Goal: Information Seeking & Learning: Learn about a topic

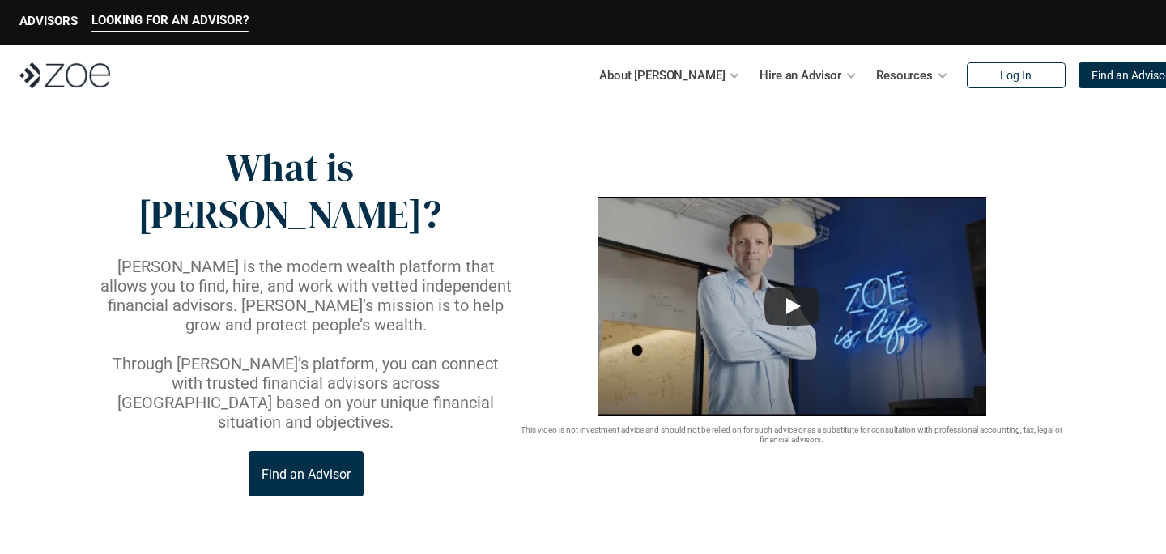
scroll to position [9, 0]
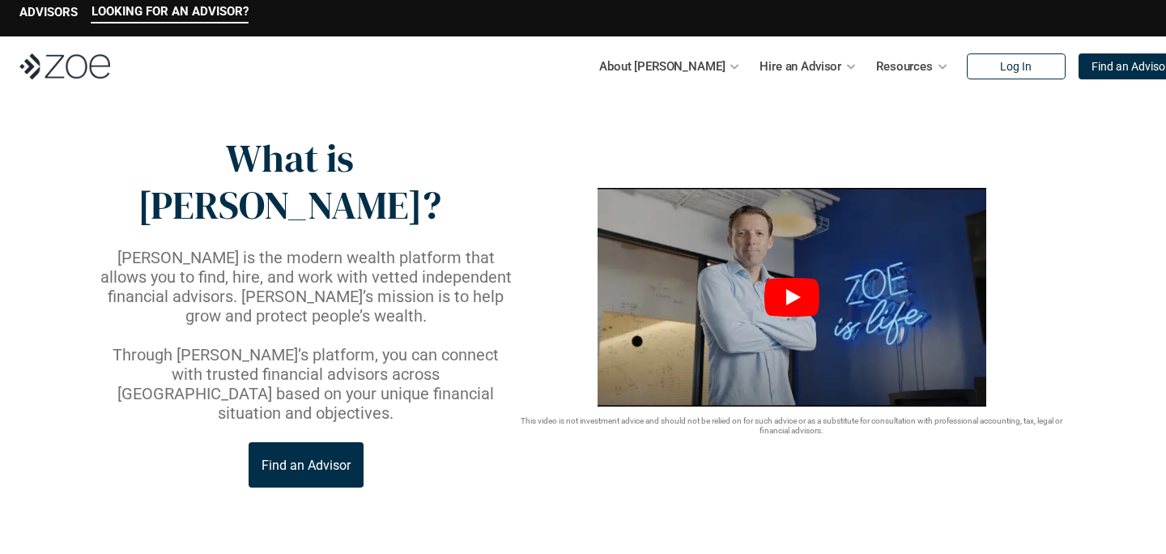
click at [797, 278] on icon "Play" at bounding box center [791, 297] width 55 height 39
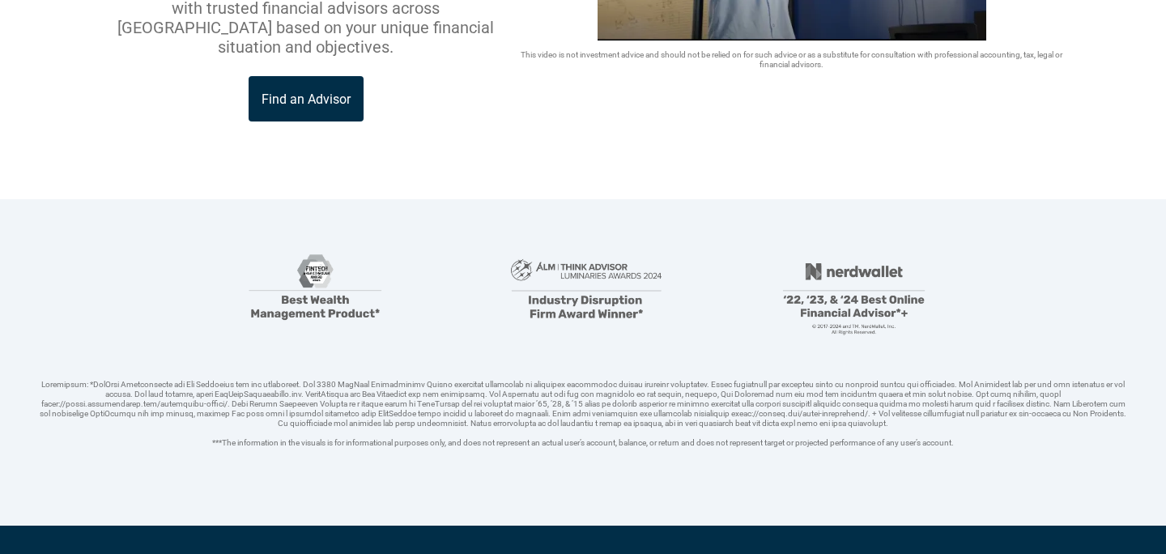
scroll to position [0, 0]
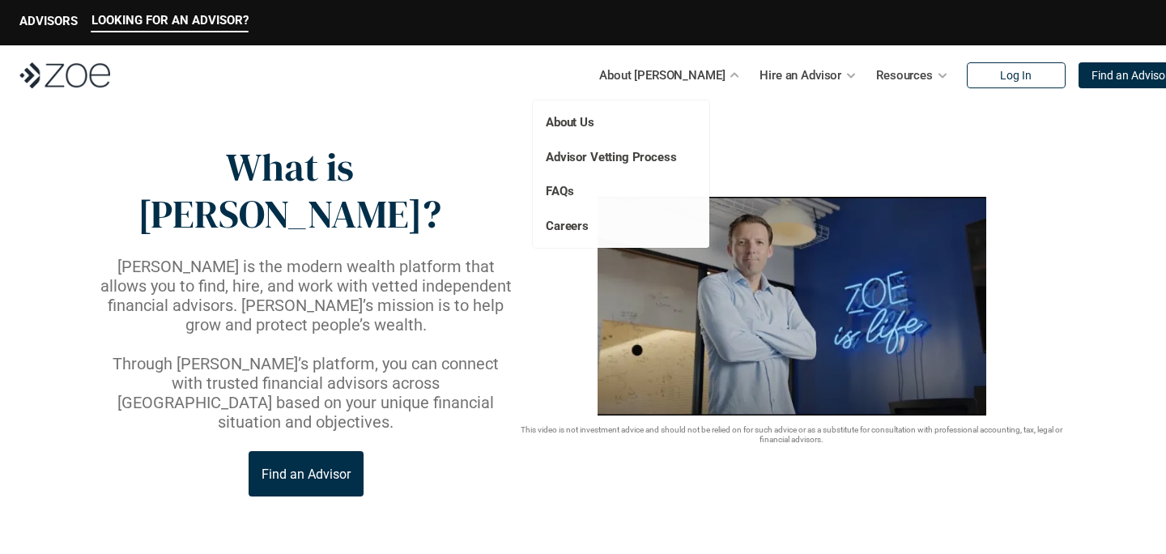
click at [690, 79] on div "About [PERSON_NAME]" at bounding box center [669, 75] width 141 height 32
click at [578, 157] on link "Advisor Vetting Process" at bounding box center [611, 157] width 131 height 15
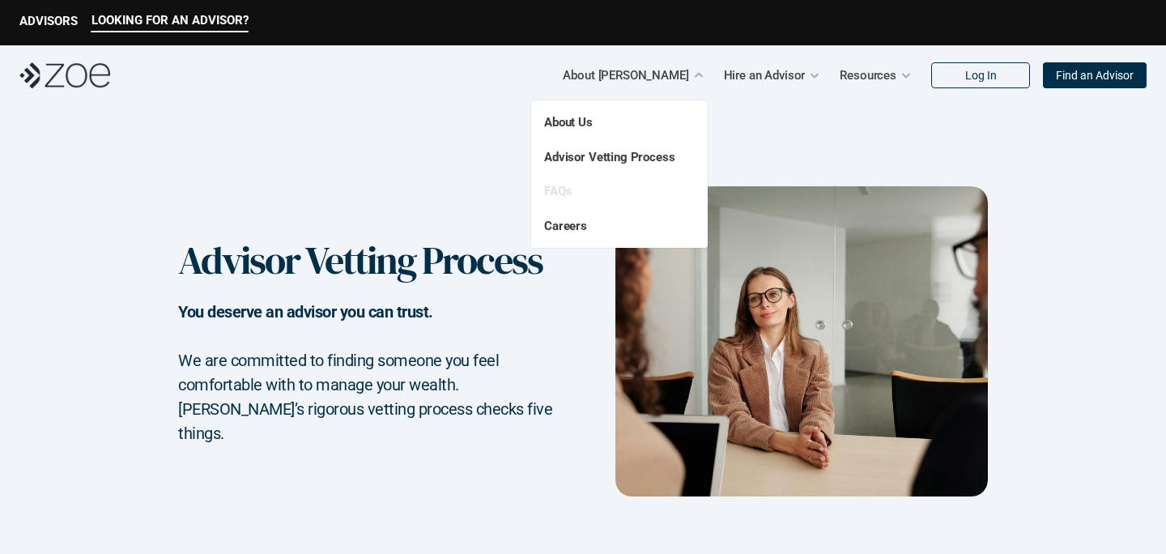
click at [561, 189] on link "FAQs" at bounding box center [558, 191] width 28 height 15
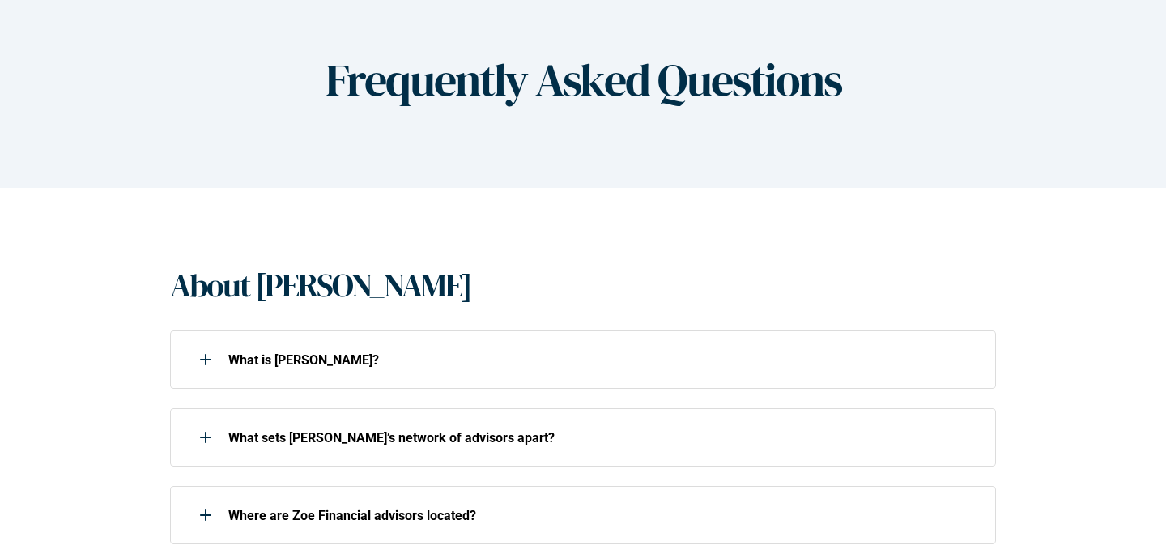
scroll to position [312, 0]
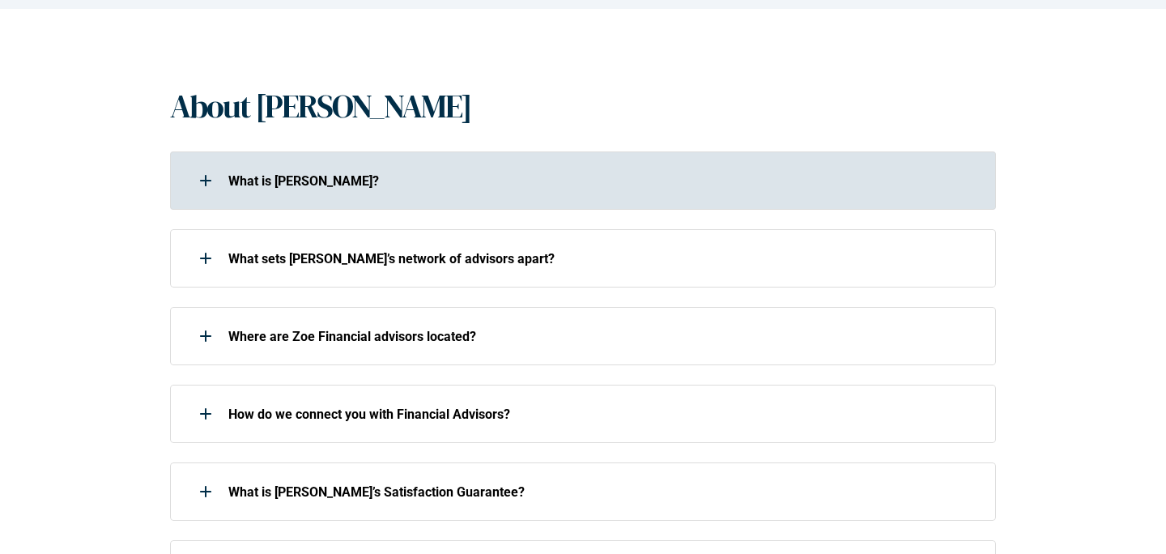
click at [359, 176] on p "What is [PERSON_NAME]?" at bounding box center [601, 180] width 746 height 15
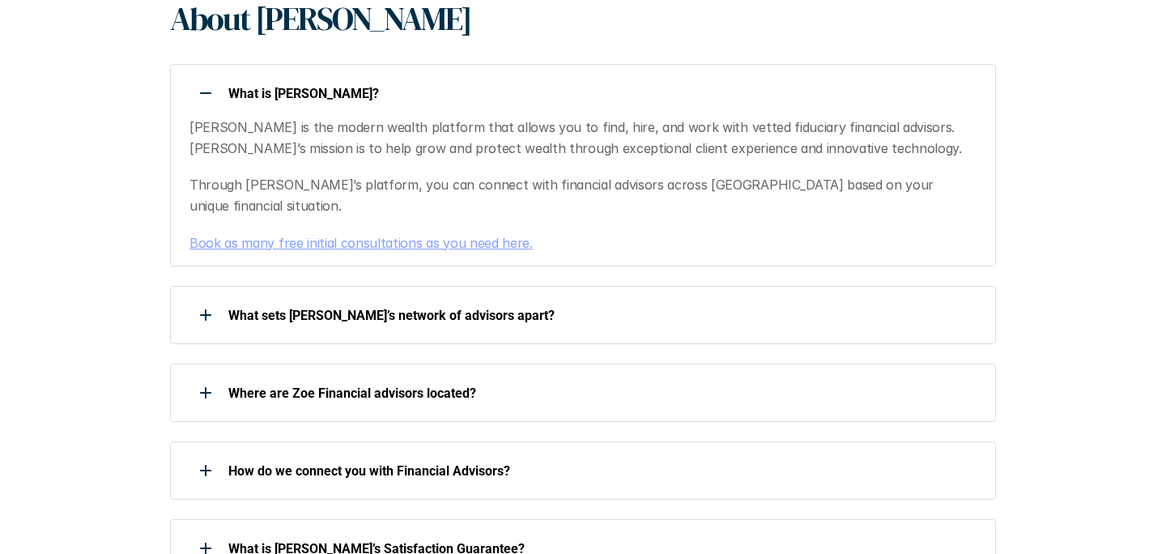
scroll to position [406, 0]
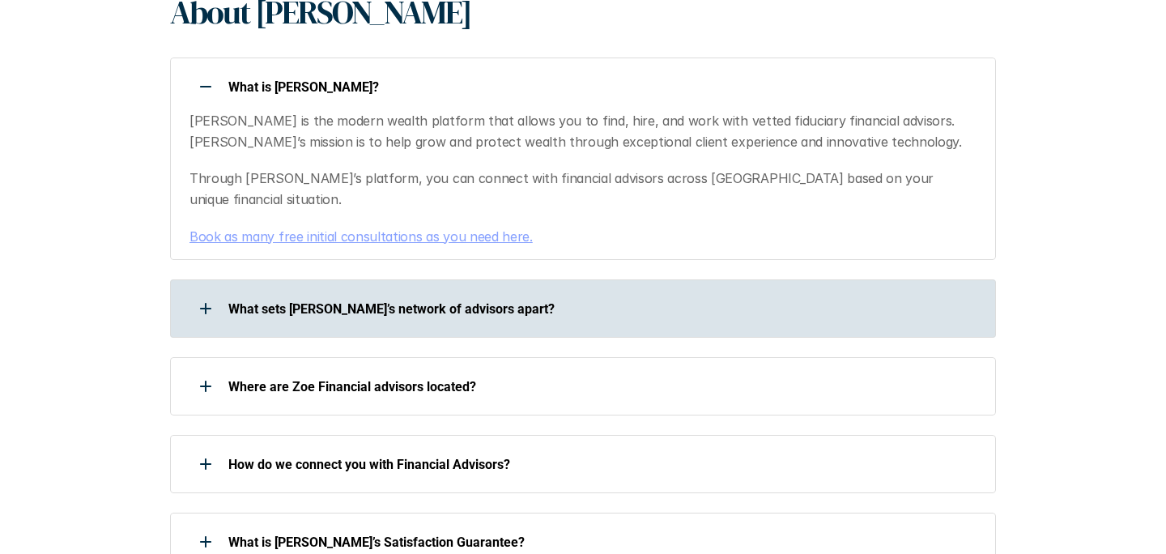
click at [378, 292] on div "What sets [PERSON_NAME]’s network of advisors apart?" at bounding box center [572, 308] width 805 height 32
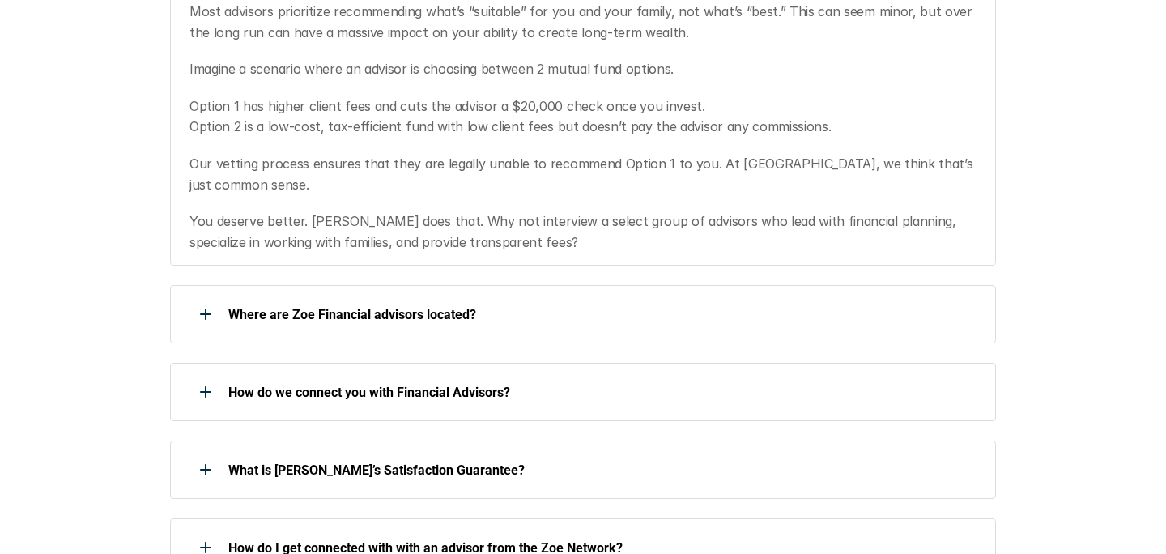
scroll to position [840, 0]
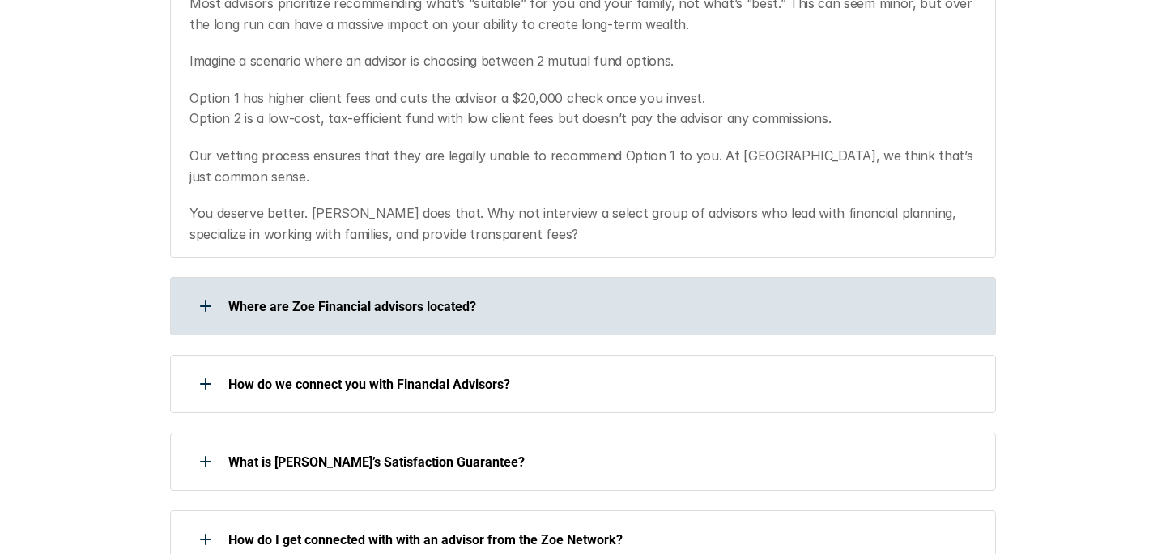
click at [325, 299] on p "Where are Zoe Financial advisors located?" at bounding box center [601, 306] width 746 height 15
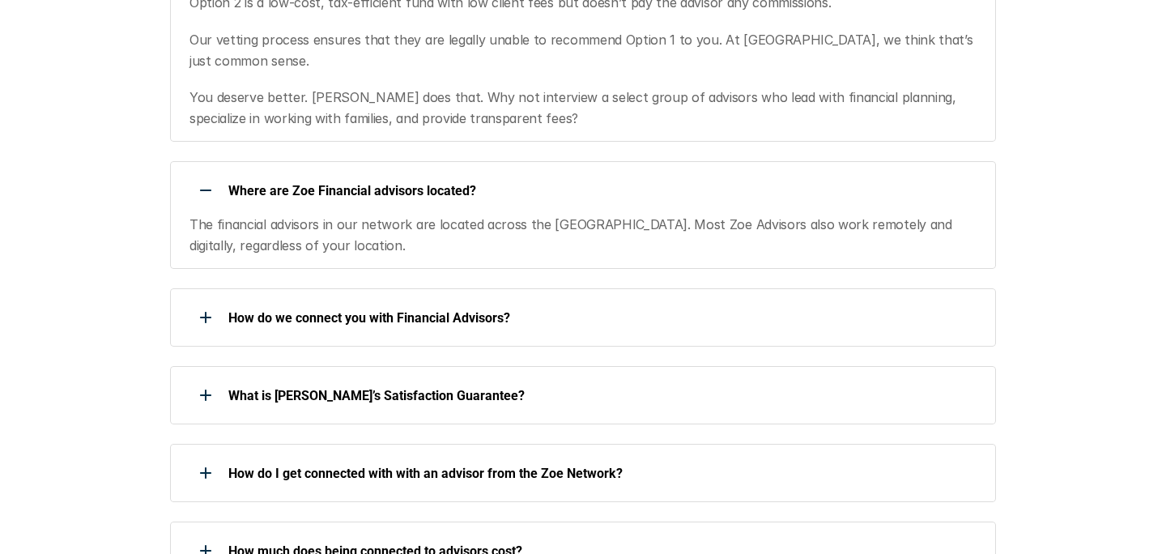
scroll to position [959, 0]
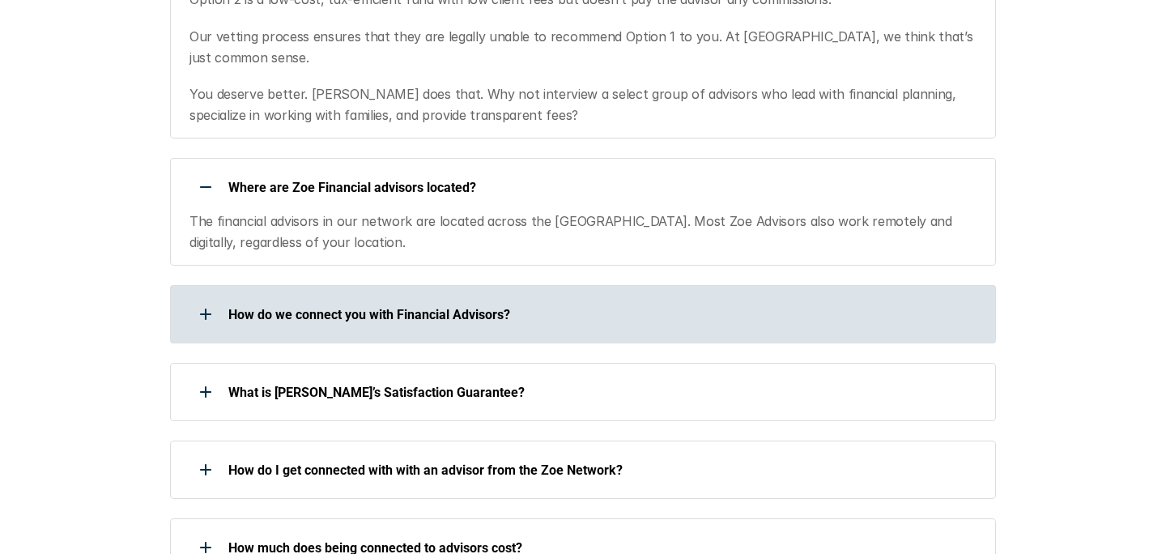
click at [242, 307] on p "How do we connect you with Financial Advisors?" at bounding box center [601, 314] width 746 height 15
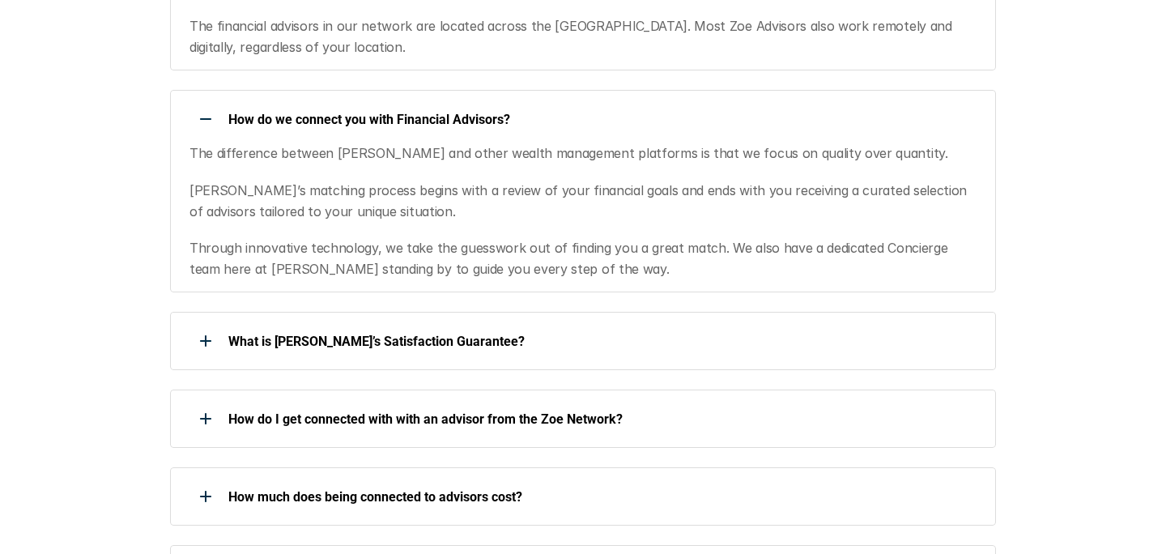
scroll to position [1178, 0]
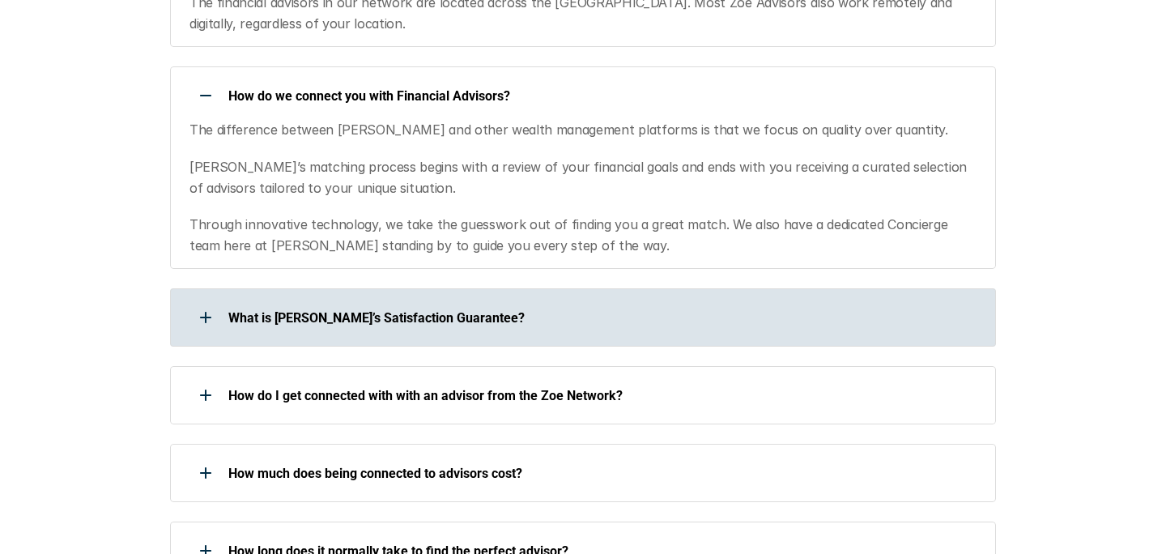
click at [441, 301] on div "What is [PERSON_NAME]’s Satisfaction Guarantee?" at bounding box center [572, 317] width 805 height 32
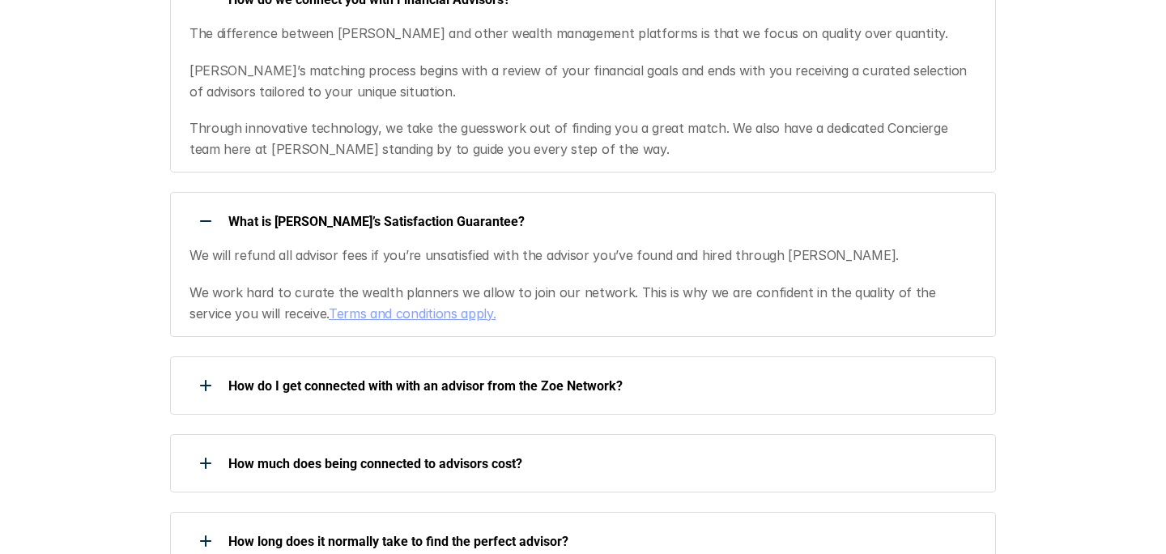
scroll to position [1295, 0]
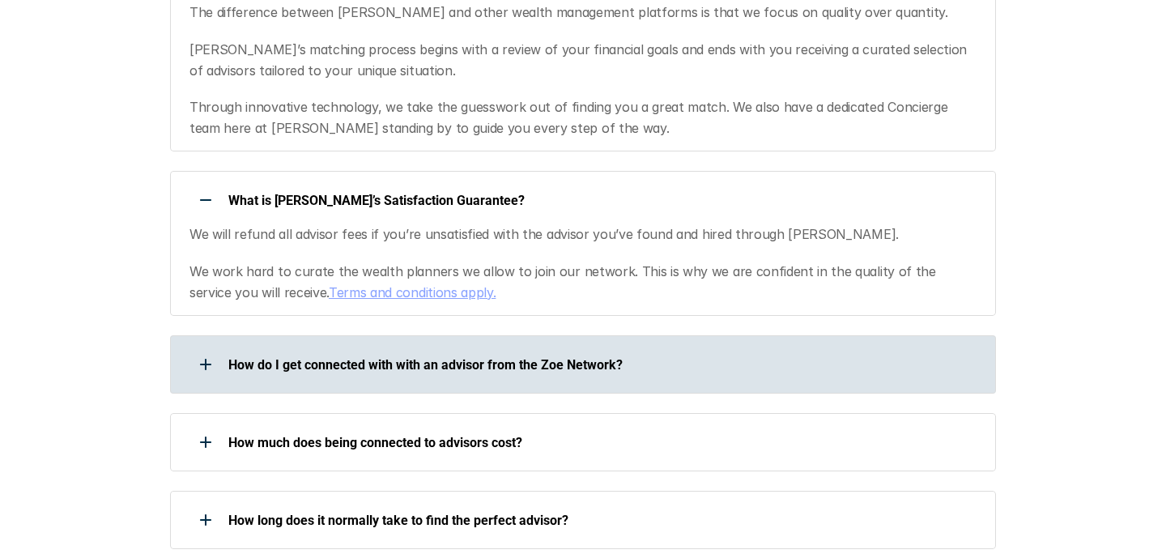
click at [316, 357] on p "How do I get connected with with an advisor from the Zoe Network?" at bounding box center [601, 364] width 746 height 15
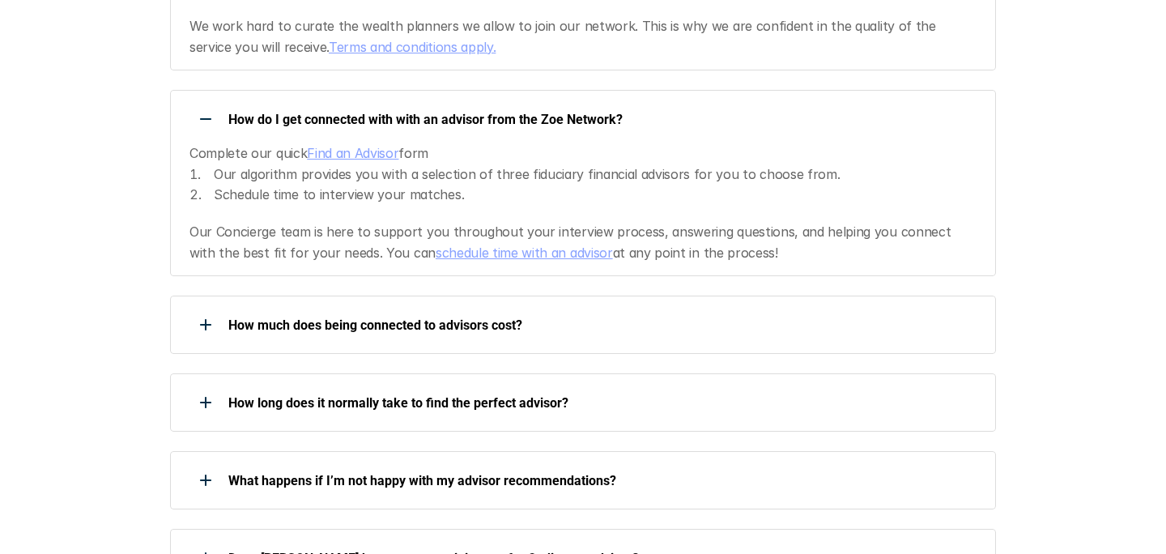
scroll to position [1543, 0]
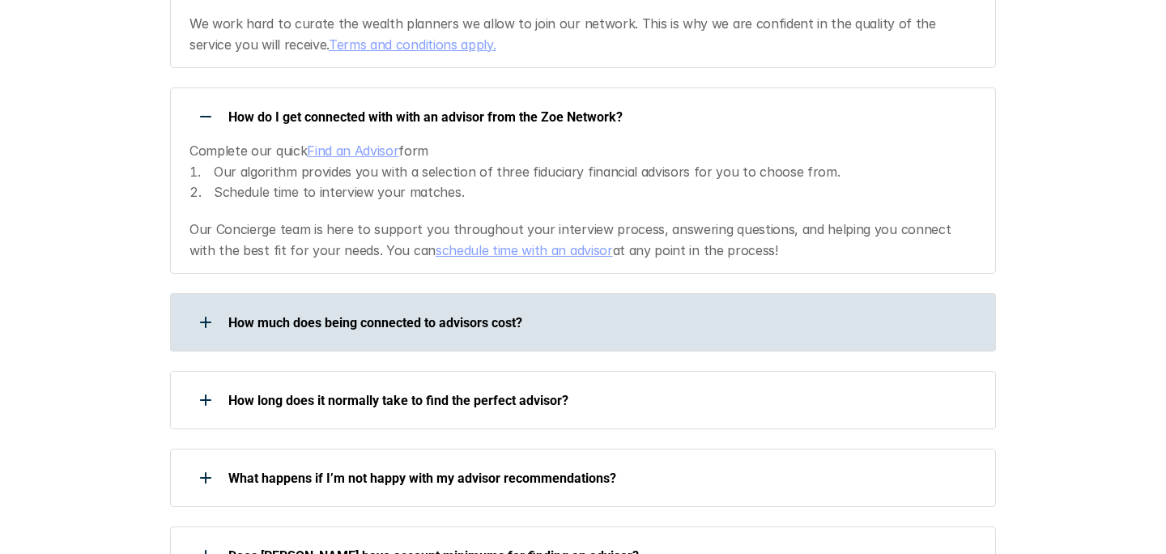
click at [262, 315] on p "How much does being connected to advisors cost?" at bounding box center [601, 322] width 746 height 15
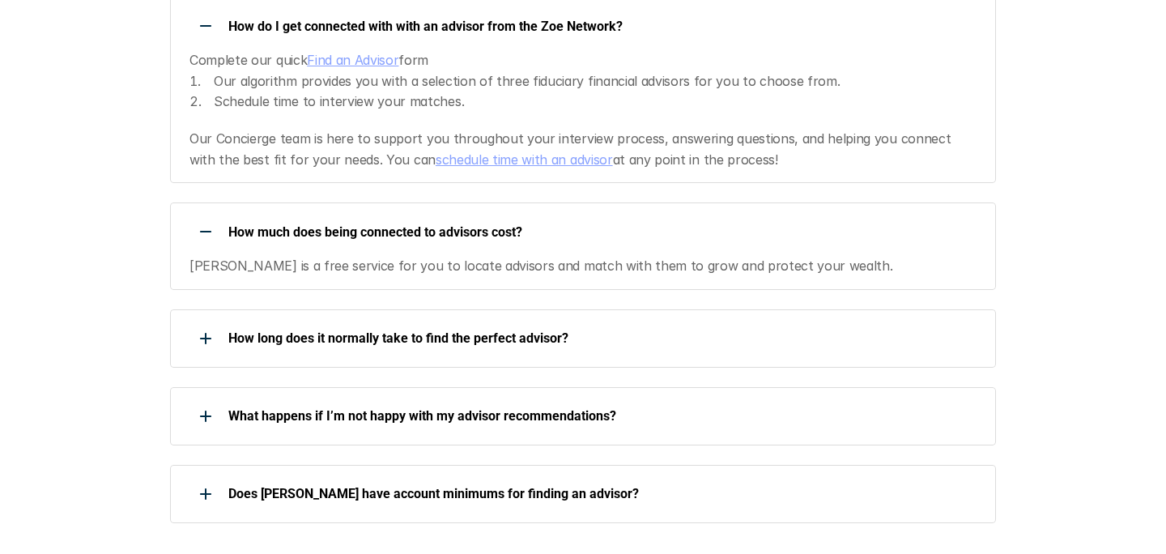
scroll to position [1637, 0]
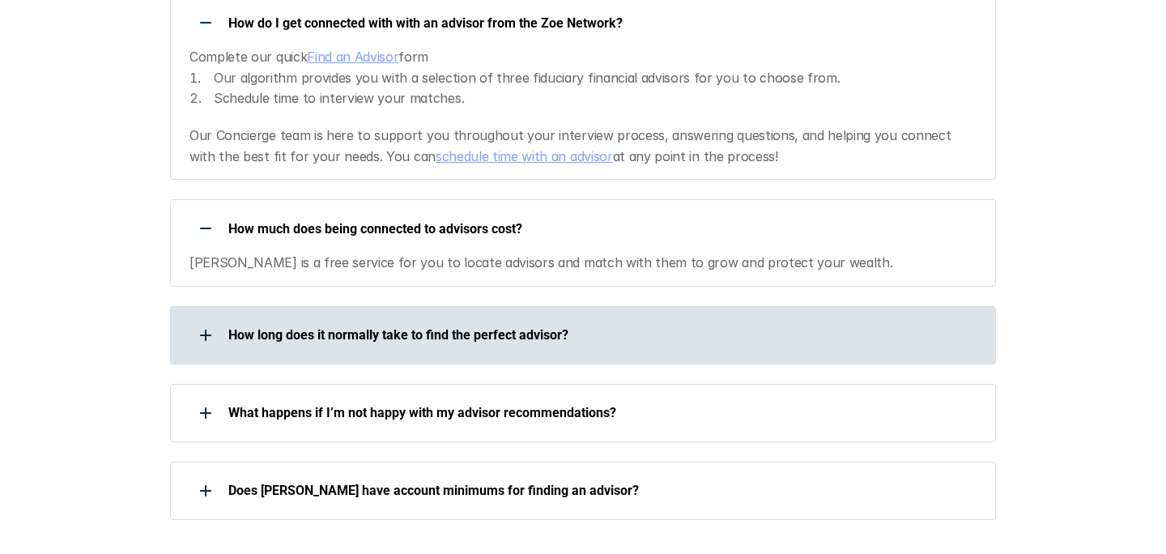
click at [251, 319] on div "How long does it normally take to find the perfect advisor?" at bounding box center [572, 335] width 805 height 32
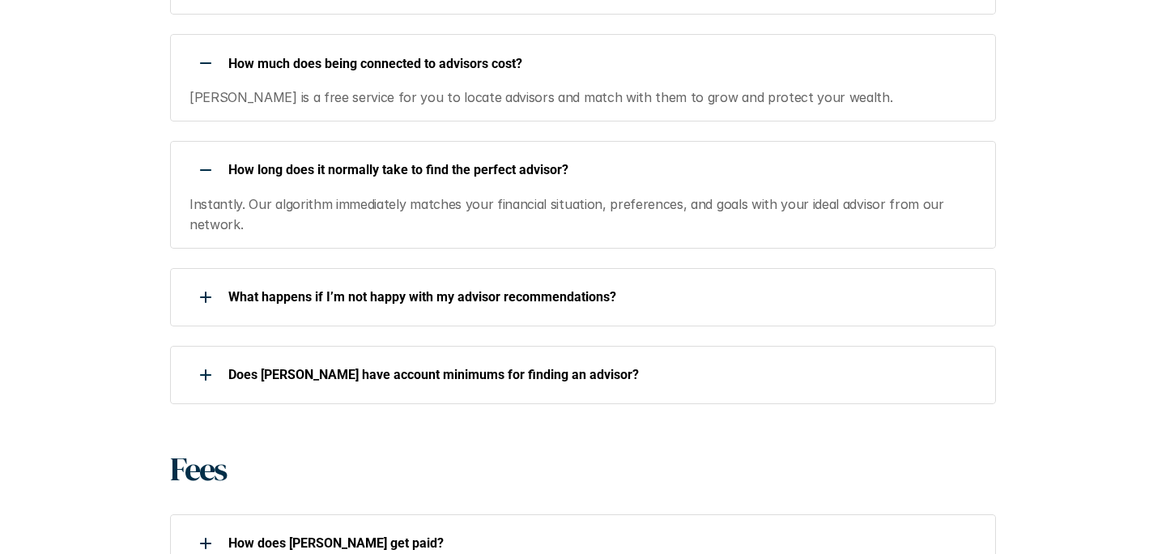
scroll to position [1806, 0]
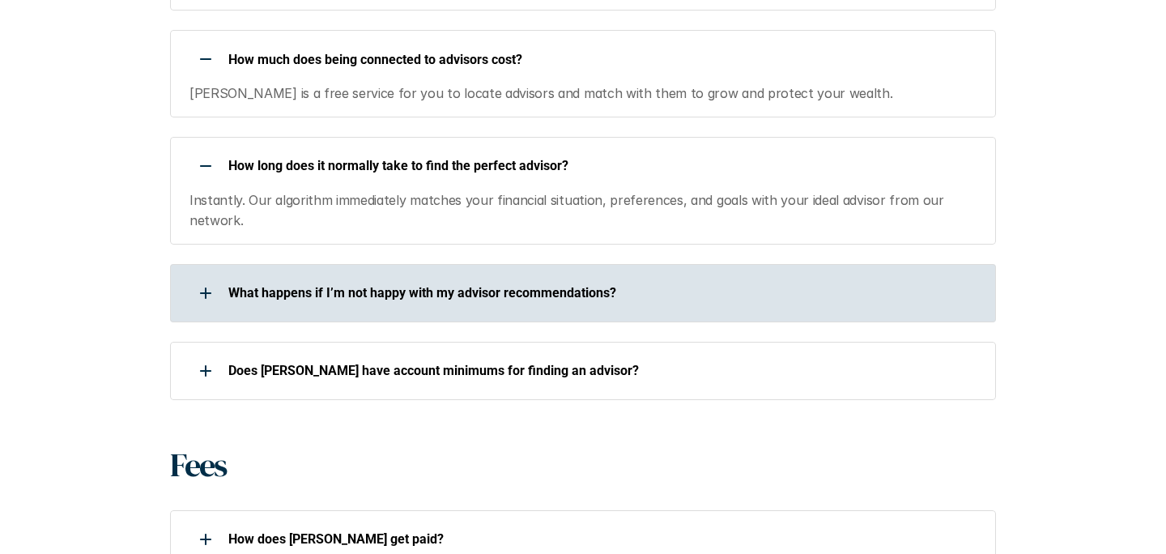
click at [276, 285] on p "What happens if I’m not happy with my advisor recommendations?" at bounding box center [601, 292] width 746 height 15
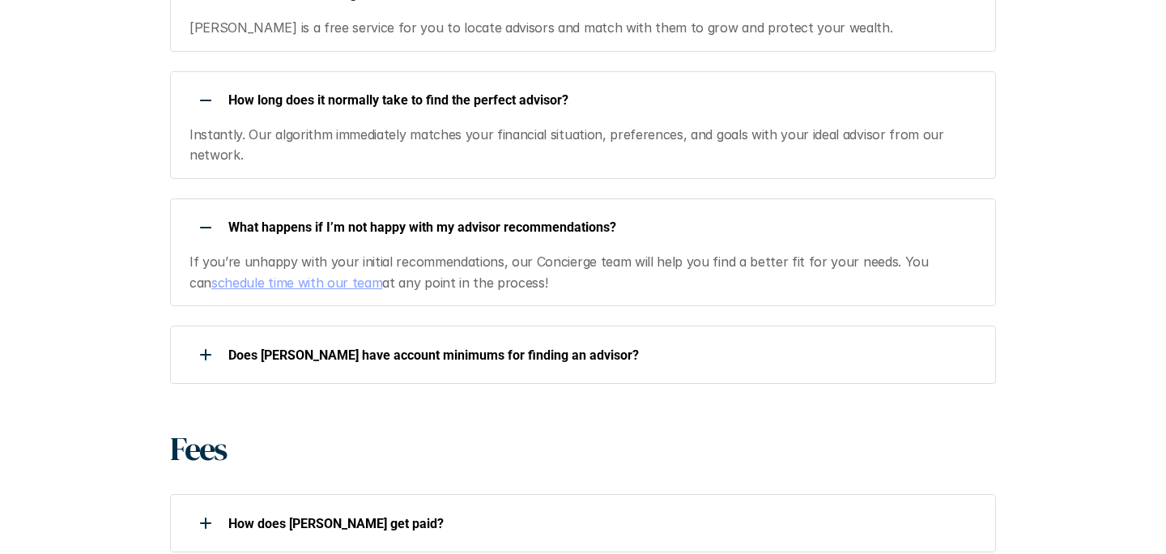
scroll to position [1873, 0]
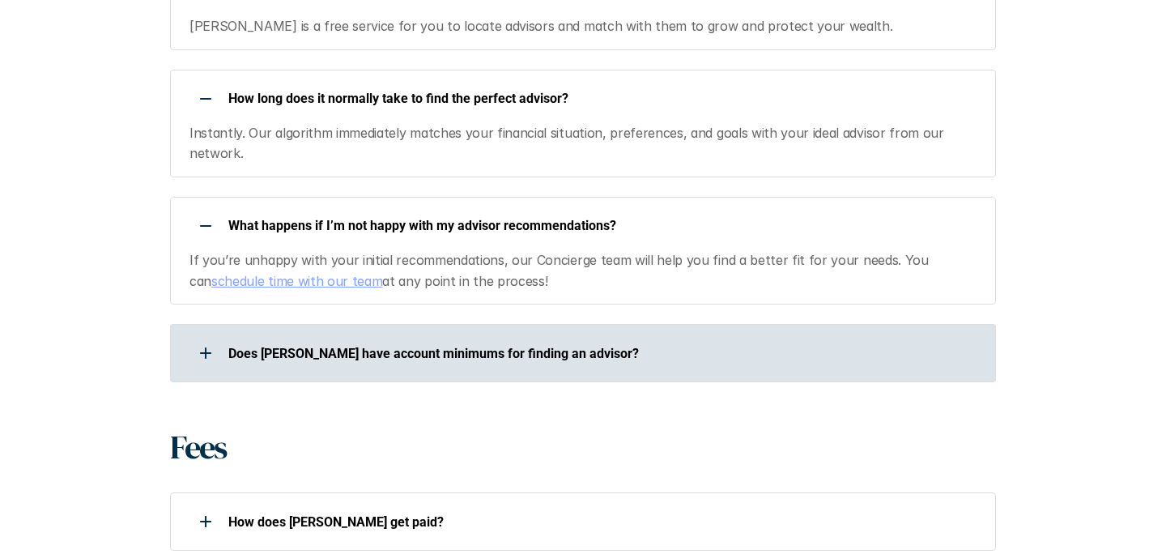
click at [234, 346] on p "Does [PERSON_NAME] have account minimums for finding an advisor?" at bounding box center [601, 353] width 746 height 15
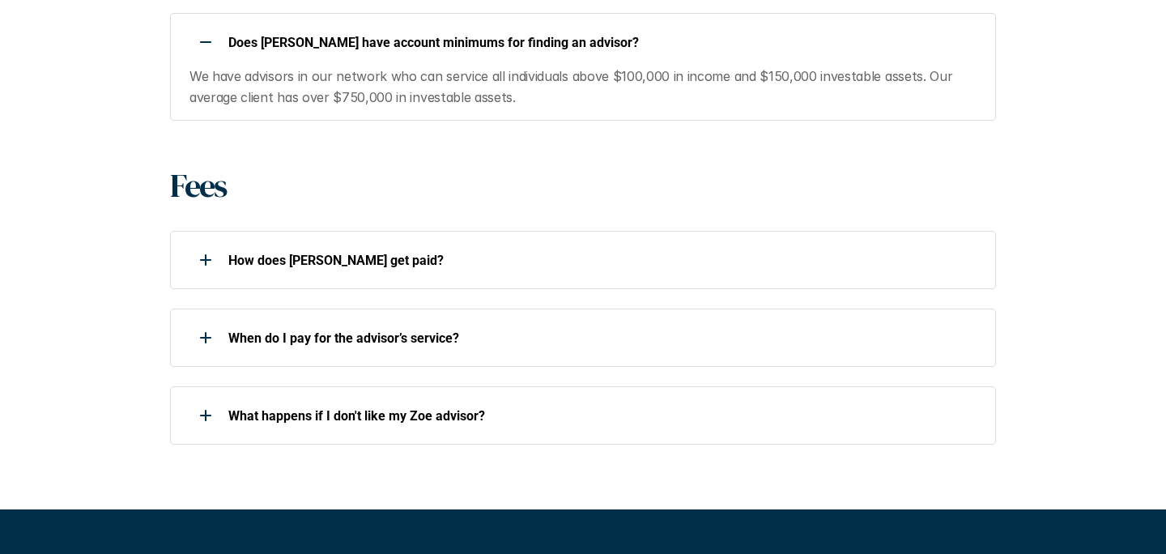
scroll to position [2177, 0]
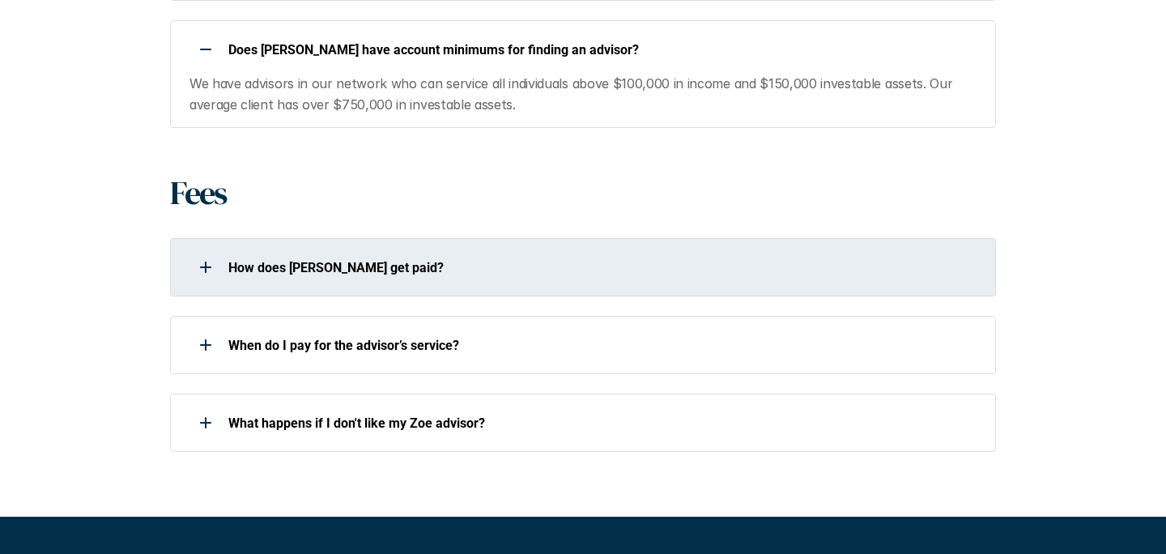
click at [271, 244] on div "How does [PERSON_NAME] get paid?" at bounding box center [583, 267] width 826 height 58
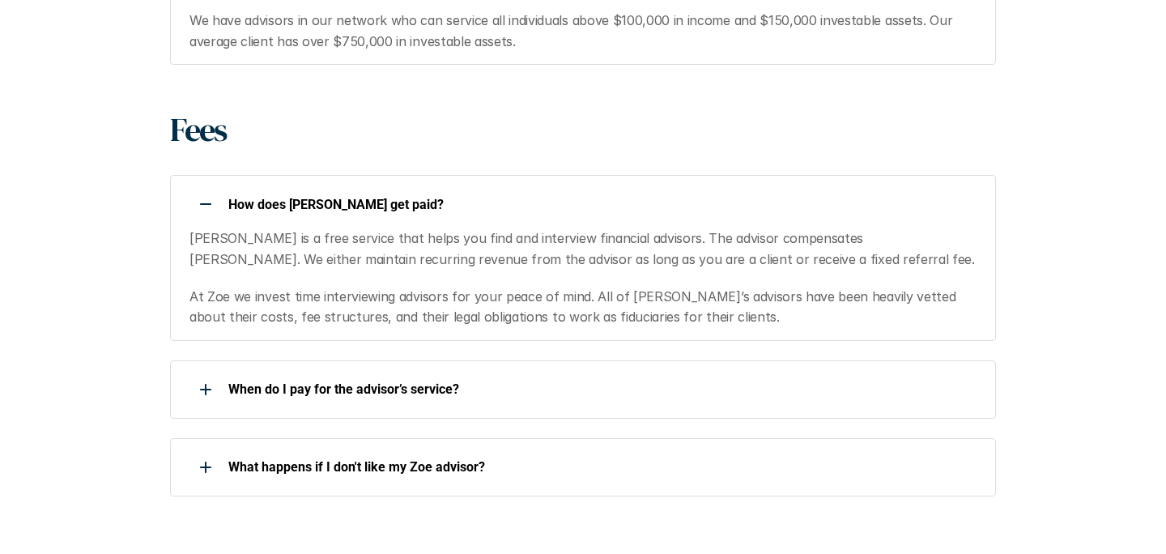
scroll to position [2241, 0]
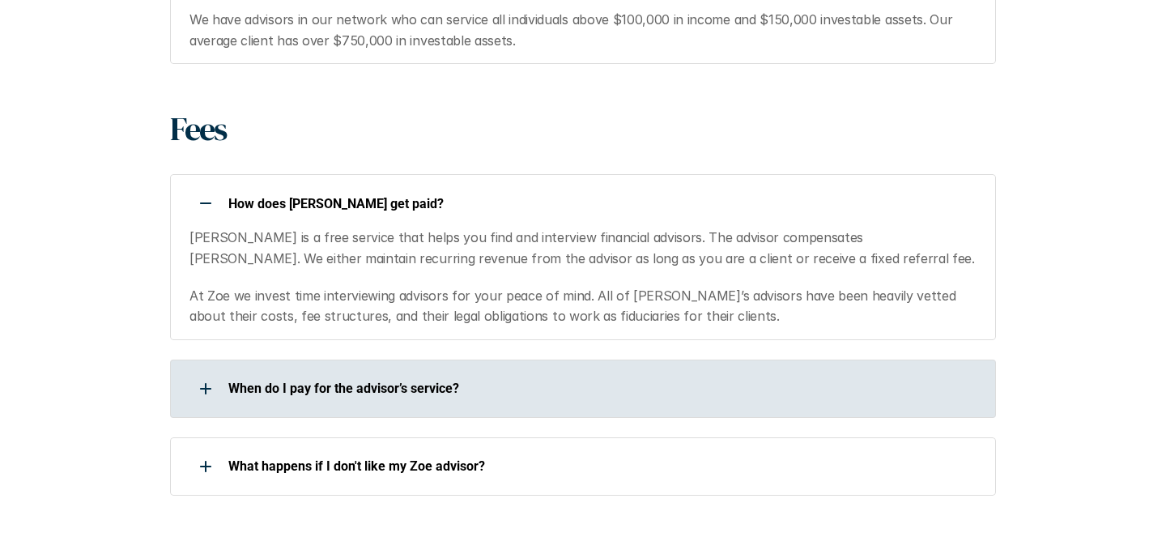
click at [278, 359] on div "When do I pay for the advisor’s service?" at bounding box center [583, 388] width 826 height 58
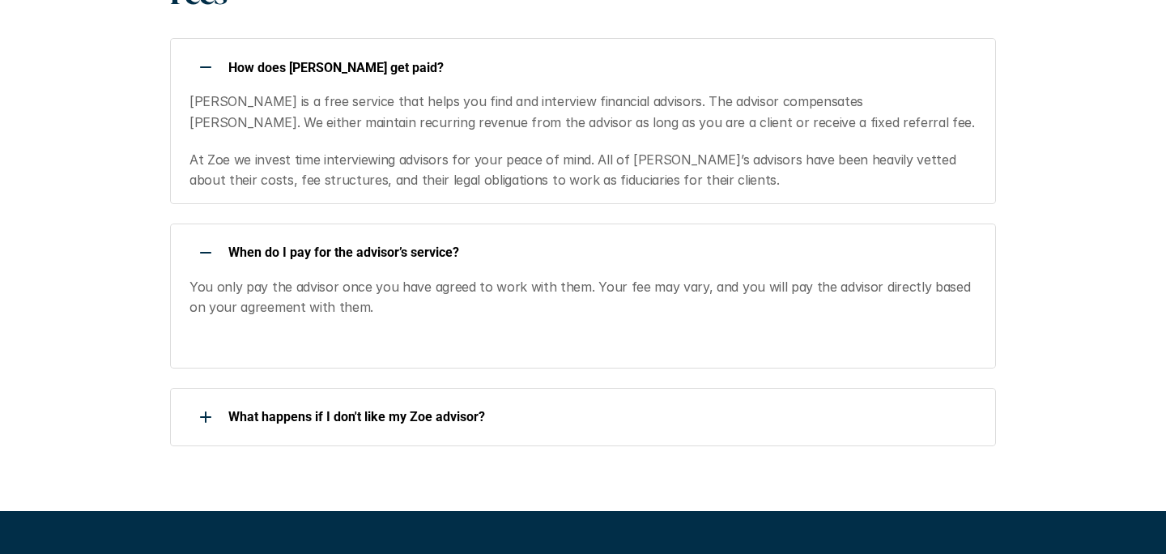
scroll to position [2378, 0]
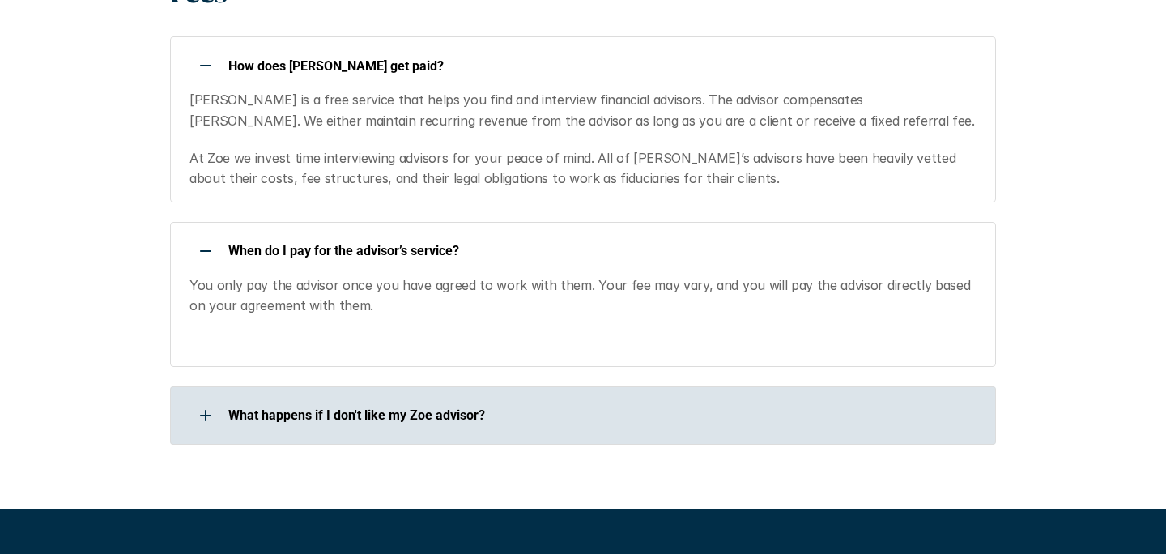
click at [294, 407] on p "What happens if I don't like my Zoe advisor?" at bounding box center [601, 414] width 746 height 15
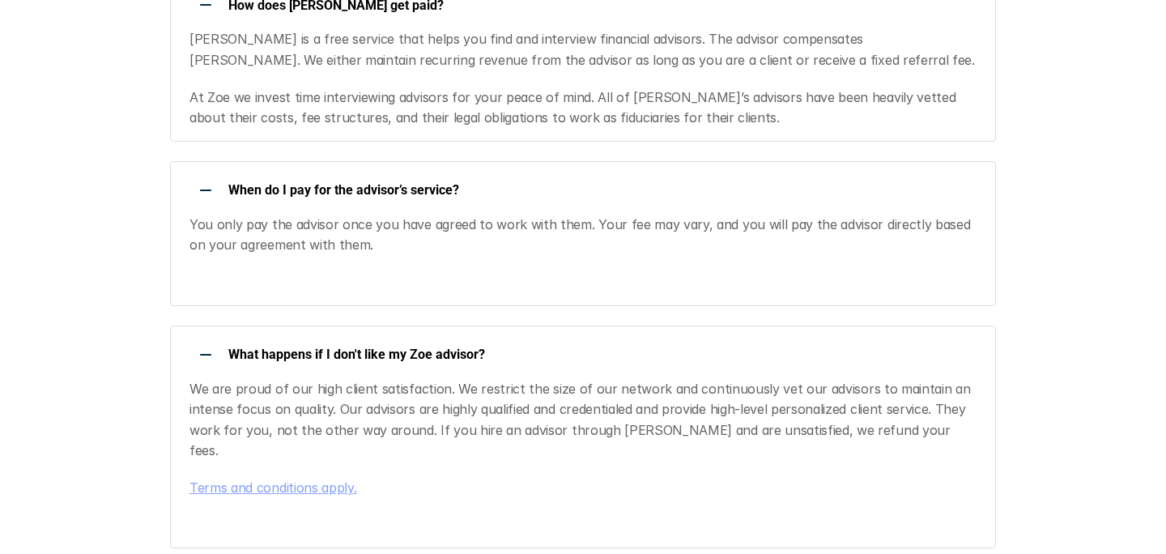
scroll to position [2442, 0]
